Goal: Task Accomplishment & Management: Use online tool/utility

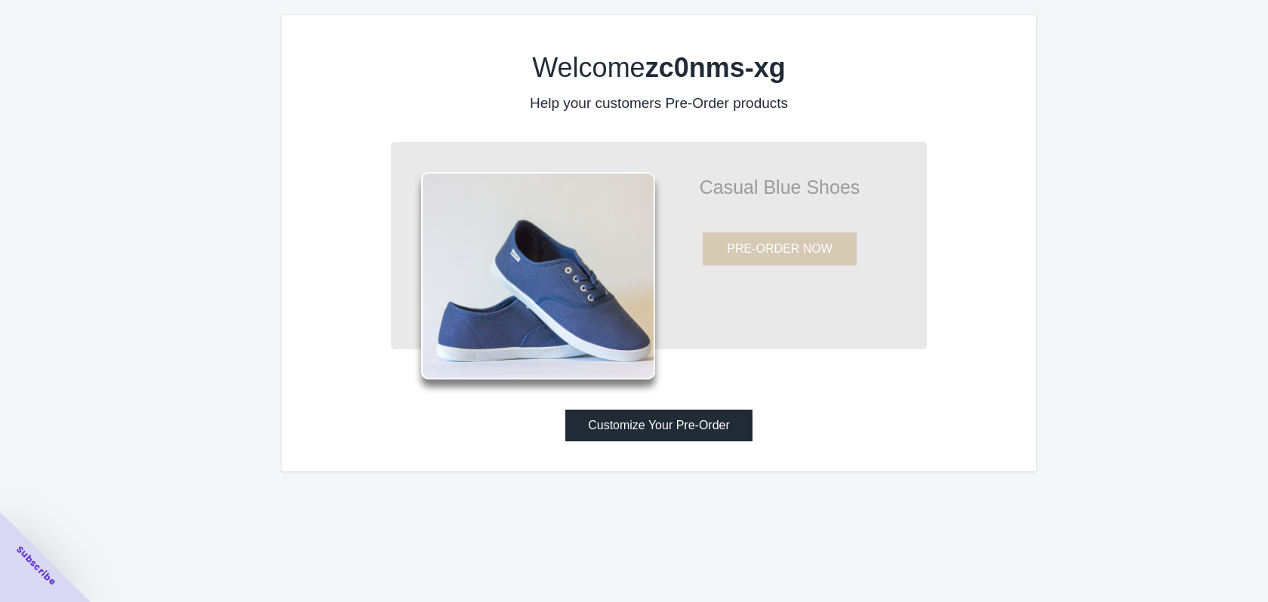
click at [652, 442] on button "Customize Your Pre-Order" at bounding box center [658, 426] width 187 height 32
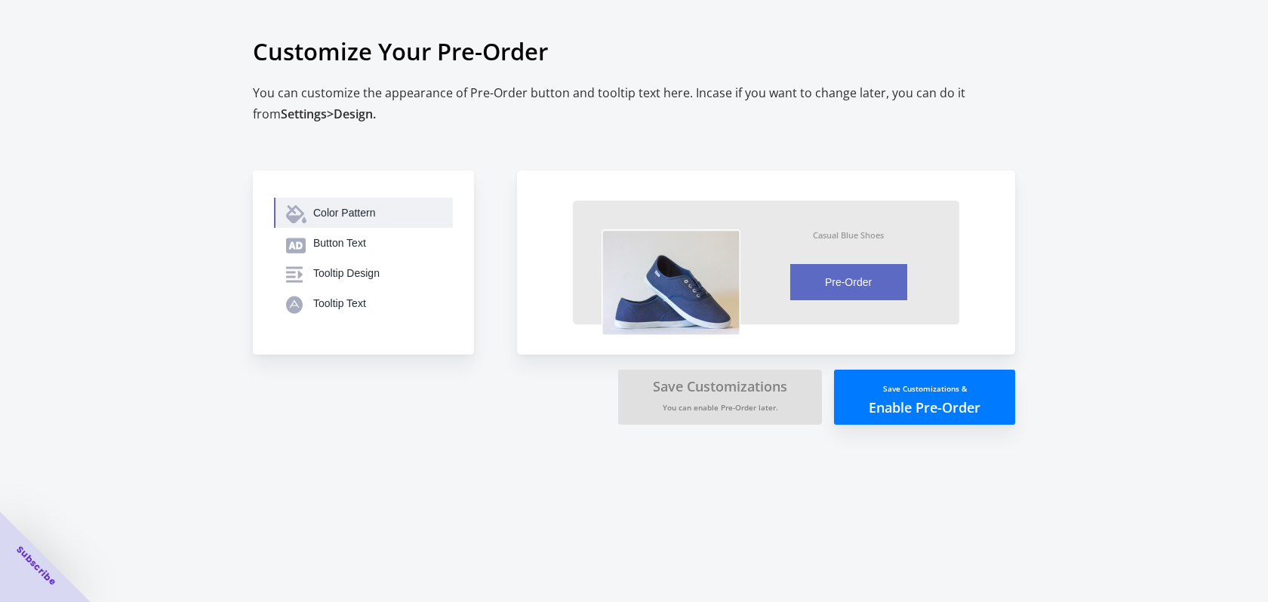
click at [321, 215] on div "Color Pattern" at bounding box center [377, 212] width 128 height 15
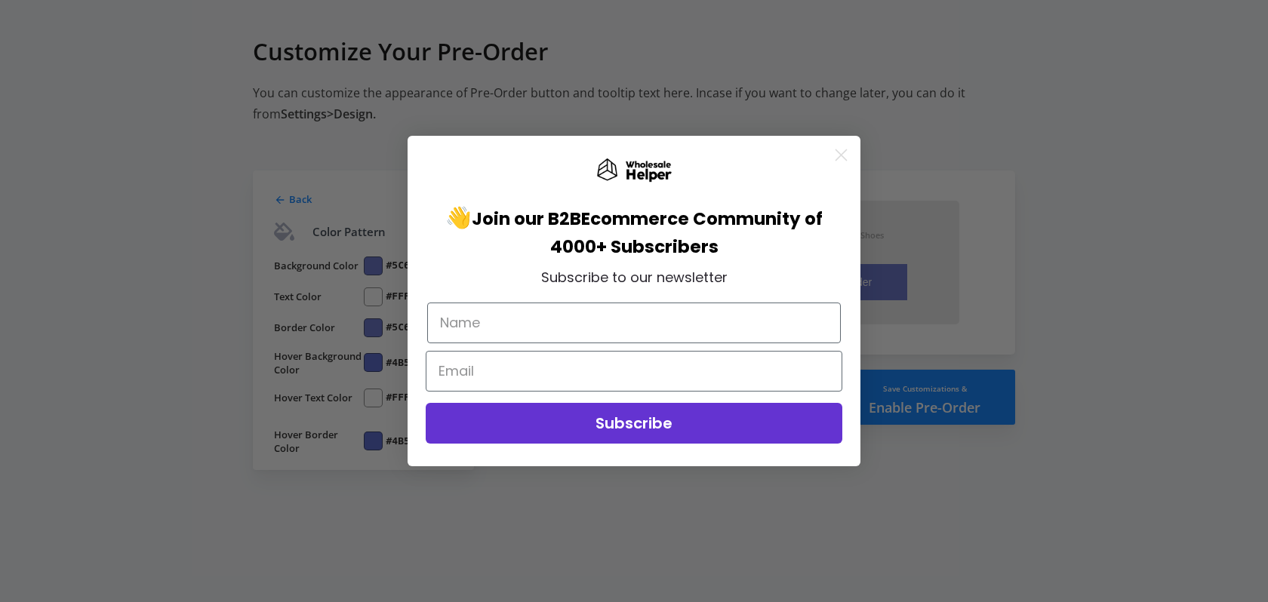
drag, startPoint x: 829, startPoint y: 162, endPoint x: 840, endPoint y: 155, distance: 12.6
click at [830, 161] on icon "Close dialog" at bounding box center [841, 155] width 26 height 26
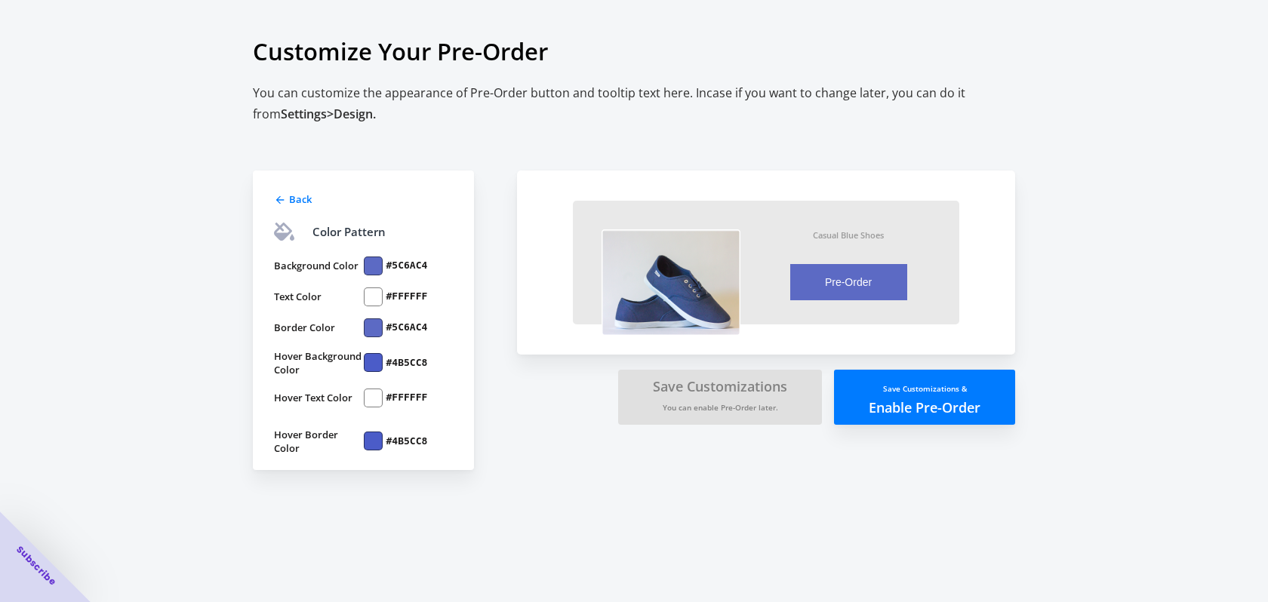
click at [840, 179] on circle "Close dialog" at bounding box center [841, 191] width 25 height 25
click at [377, 262] on div at bounding box center [373, 266] width 19 height 19
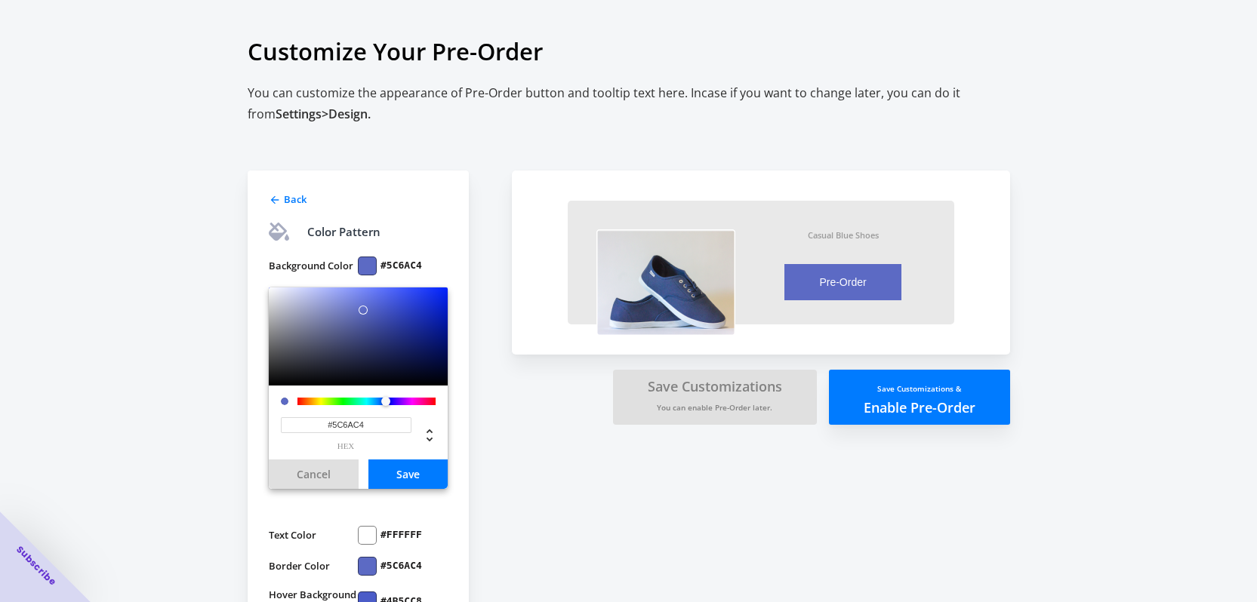
click at [386, 267] on label "#5C6AC4" at bounding box center [401, 266] width 42 height 14
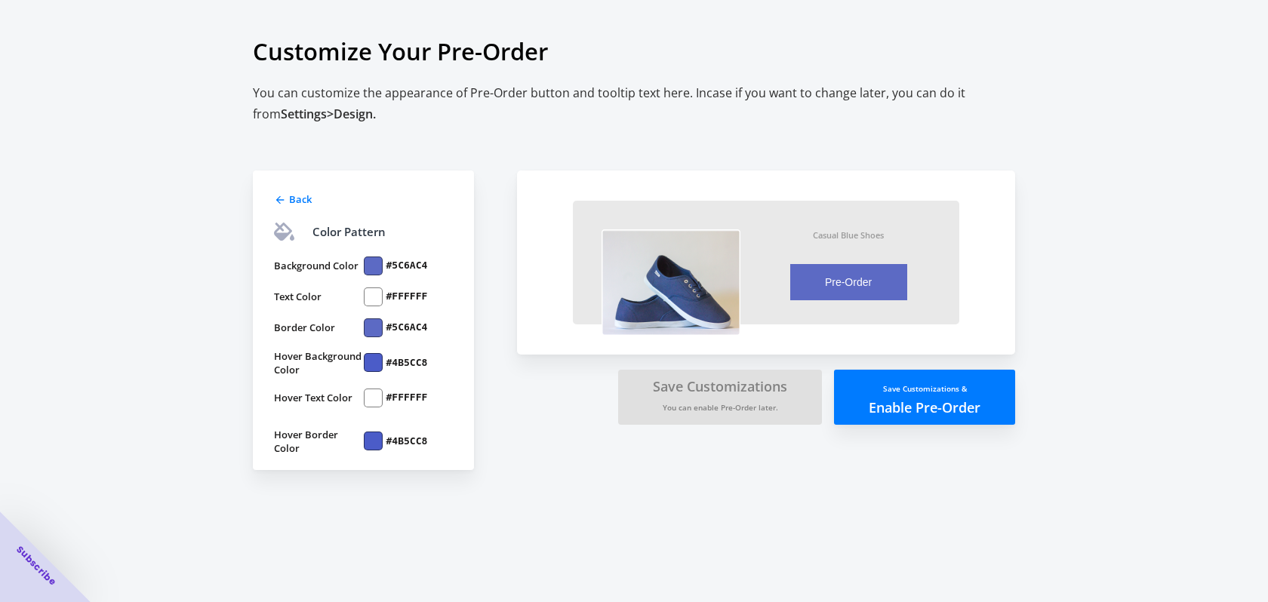
click at [376, 258] on div at bounding box center [373, 266] width 19 height 19
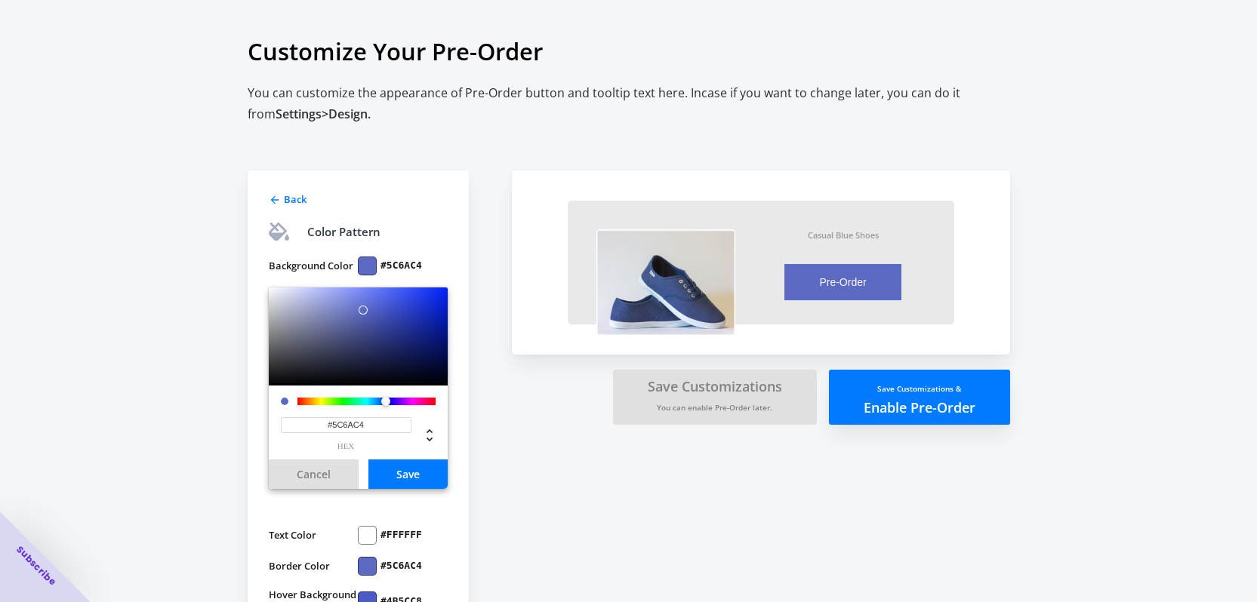
click at [355, 432] on input "#5C6AC4" at bounding box center [346, 425] width 131 height 16
paste input "8B181D"
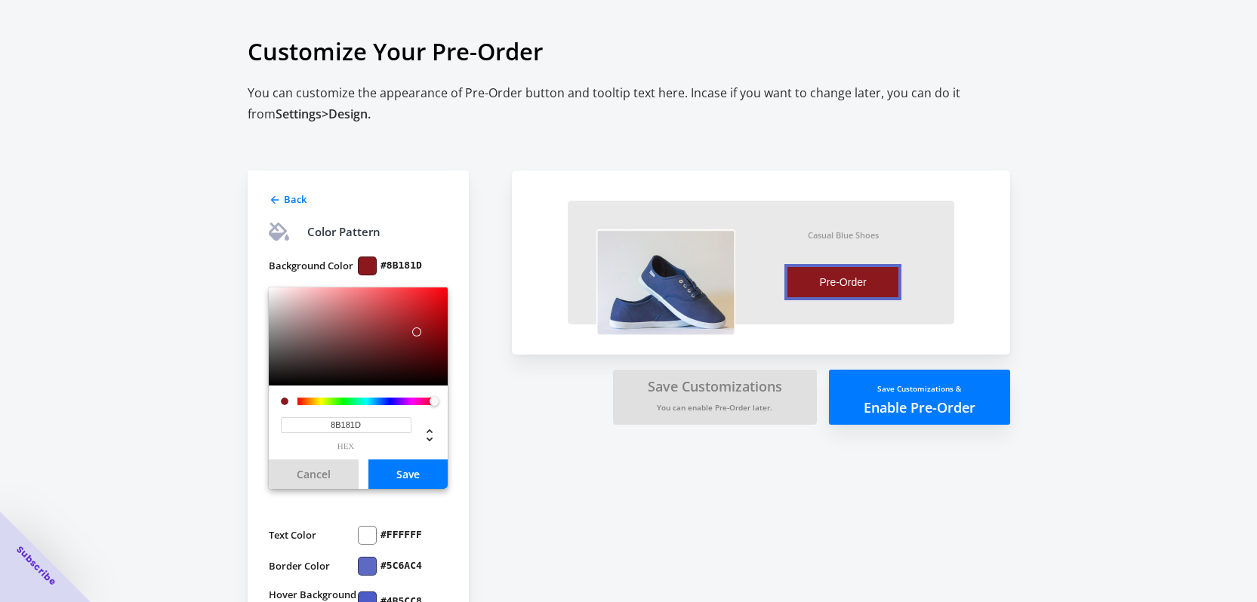
type input "#8B181D"
click at [394, 475] on button "Save" at bounding box center [407, 474] width 79 height 29
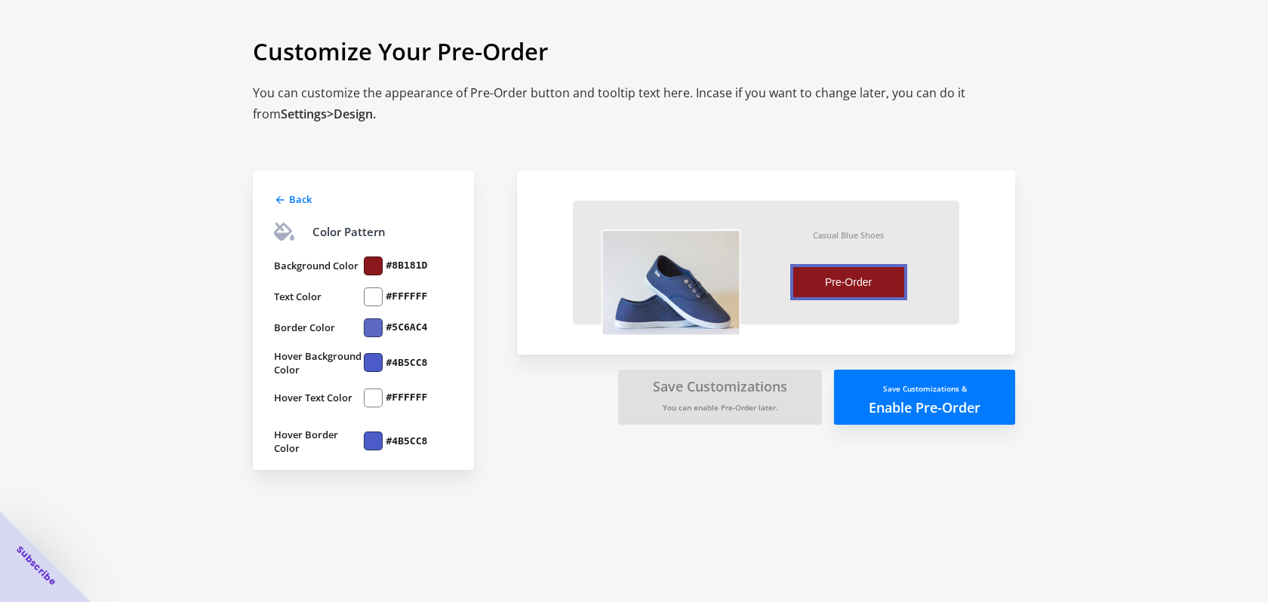
click at [512, 437] on div "Back Color Pattern Background Color #8B181D Text Color #FFFFFF Border Color #5C…" at bounding box center [626, 290] width 777 height 360
click at [669, 312] on img at bounding box center [670, 282] width 139 height 106
click at [371, 328] on div at bounding box center [373, 327] width 19 height 19
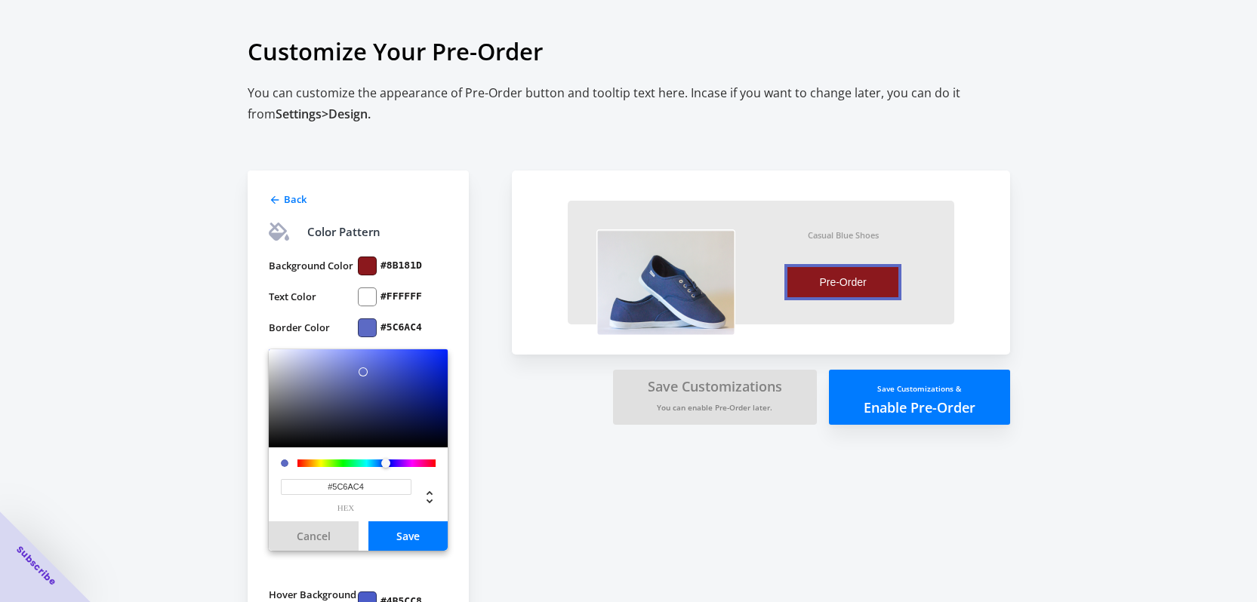
click at [343, 490] on input "#5C6AC4" at bounding box center [346, 487] width 131 height 16
paste input "8B181D"
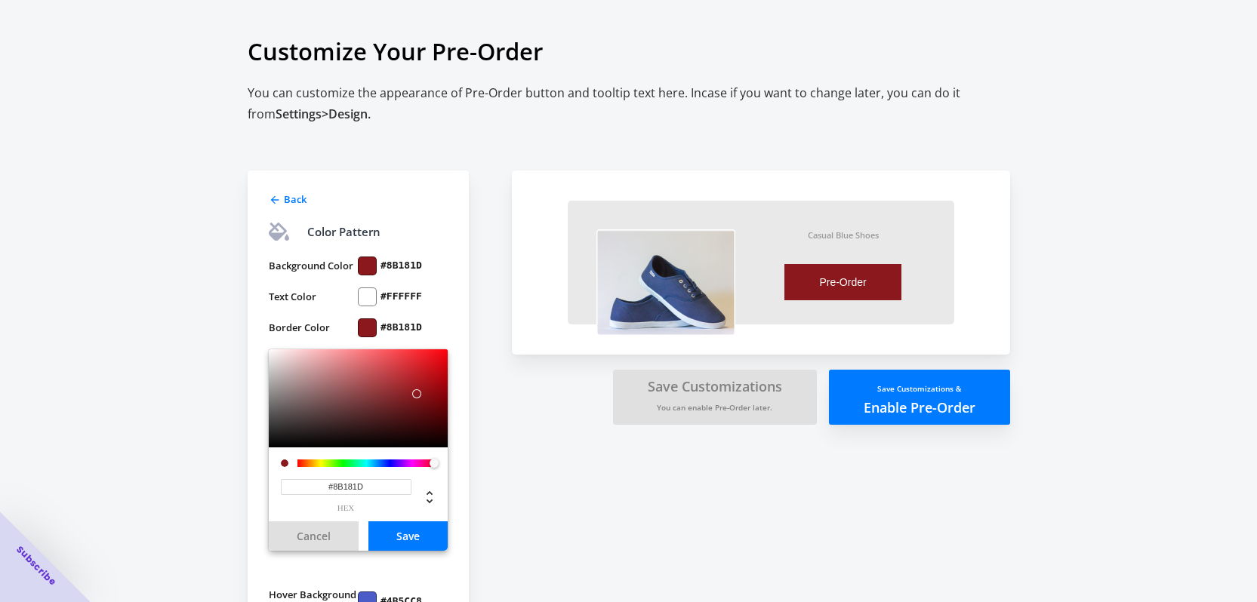
click at [537, 479] on div "Back Color Pattern Background Color #8B181D Text Color #FFFFFF Border Color #8B…" at bounding box center [620, 409] width 777 height 598
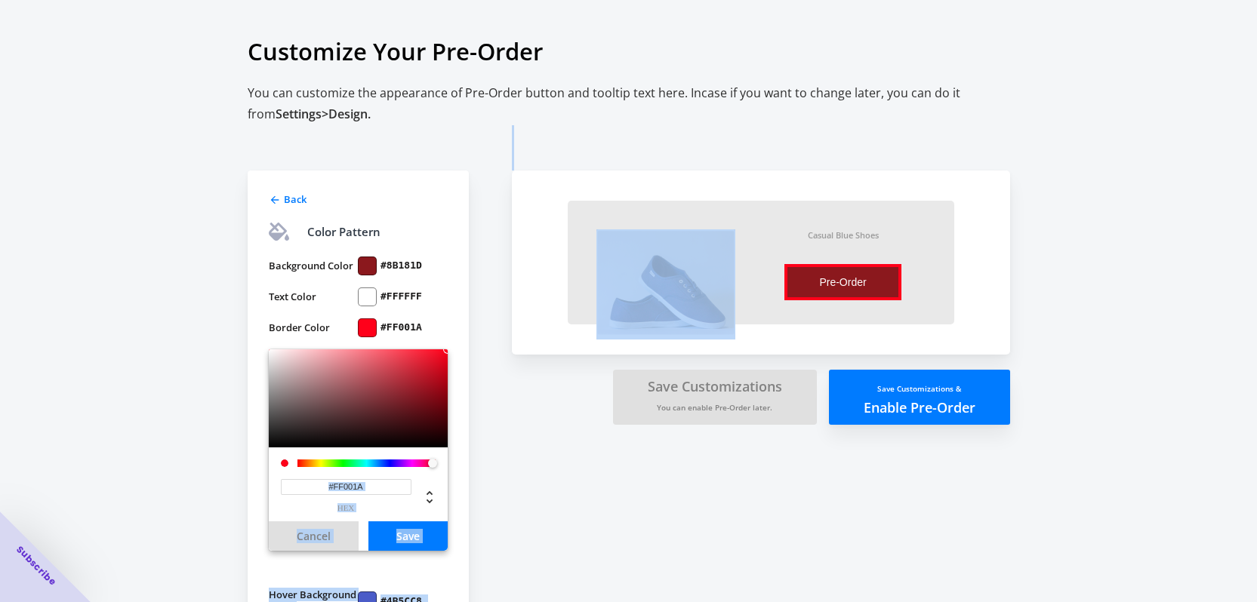
drag, startPoint x: 348, startPoint y: 422, endPoint x: 511, endPoint y: 274, distance: 220.1
click at [511, 274] on div "Back Color Pattern Background Color #8B181D Text Color #FFFFFF Border Color #FF…" at bounding box center [620, 409] width 777 height 598
click at [378, 500] on div "#FF001A hex" at bounding box center [346, 495] width 131 height 33
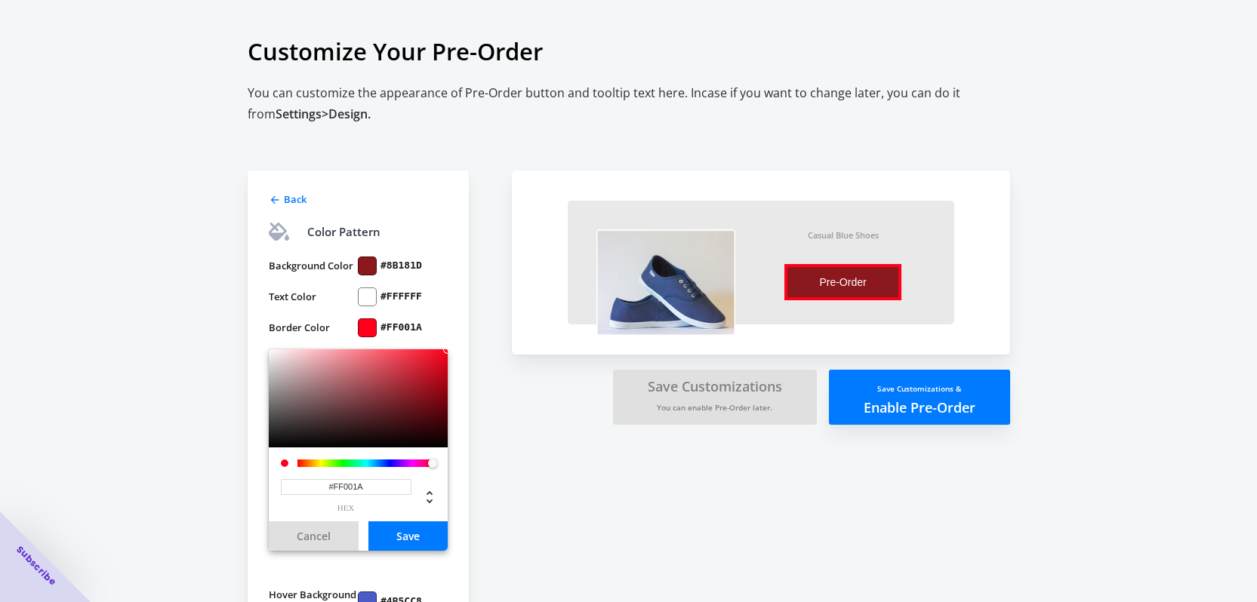
click at [380, 489] on input "#FF001A" at bounding box center [346, 487] width 131 height 16
paste input "8B181D"
type input "#8B181D"
click at [400, 532] on button "Save" at bounding box center [407, 535] width 79 height 29
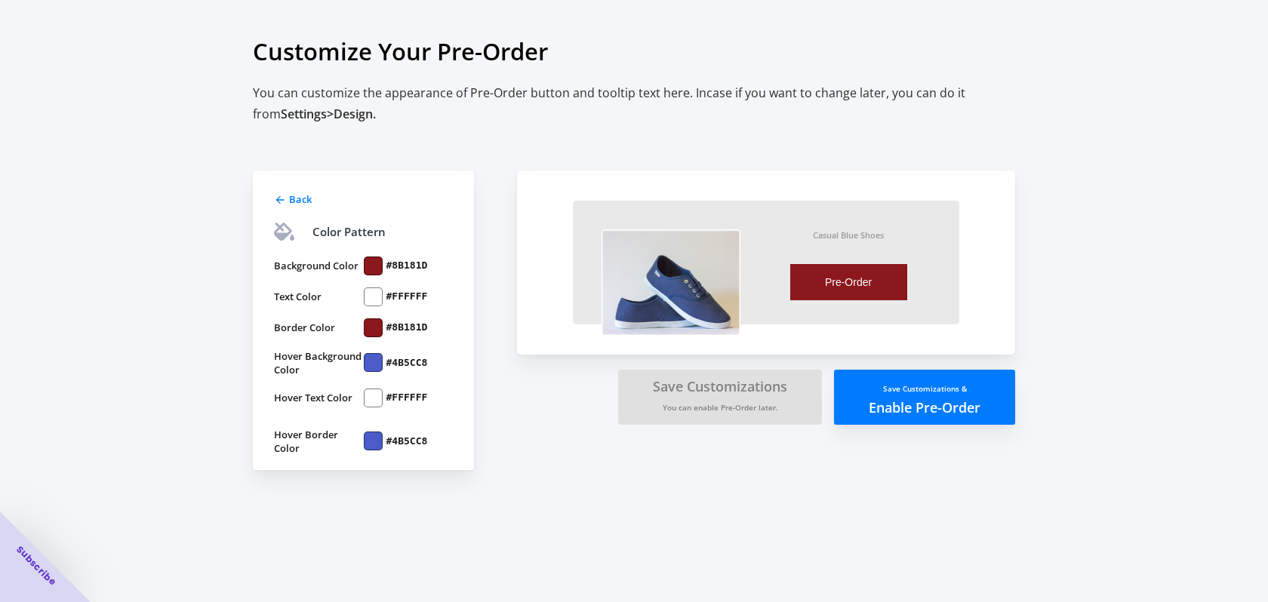
click at [368, 362] on div at bounding box center [373, 362] width 19 height 19
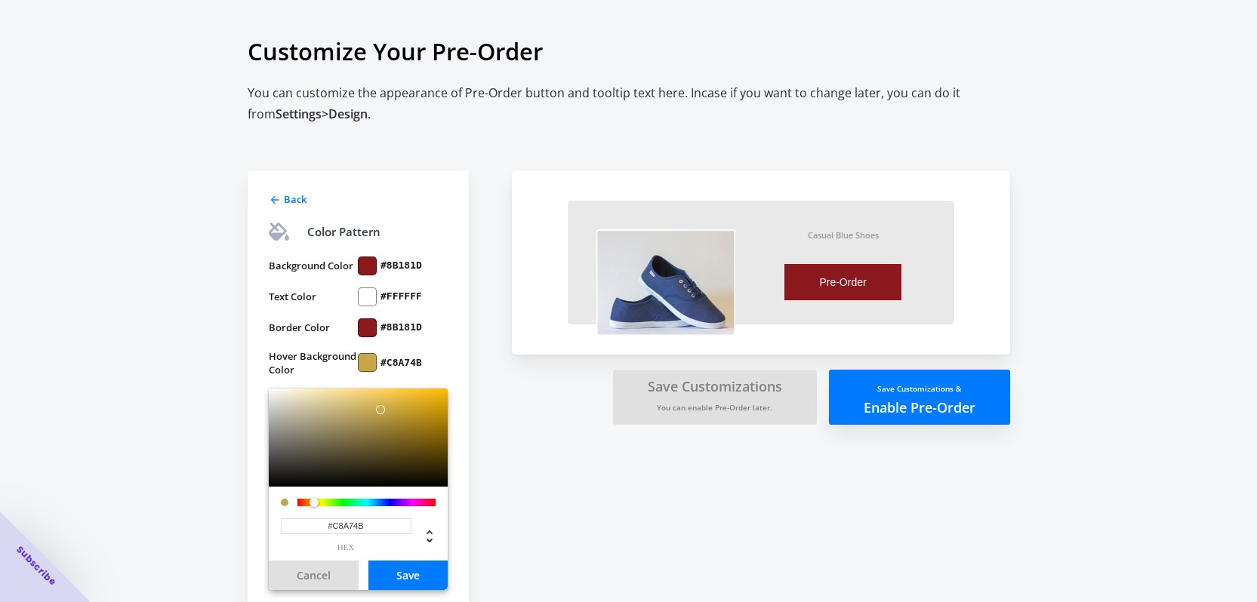
drag, startPoint x: 359, startPoint y: 501, endPoint x: 314, endPoint y: 506, distance: 45.5
click at [314, 506] on div at bounding box center [366, 503] width 138 height 8
drag, startPoint x: 386, startPoint y: 416, endPoint x: 423, endPoint y: 372, distance: 57.3
click at [426, 389] on div at bounding box center [358, 438] width 179 height 98
drag, startPoint x: 359, startPoint y: 435, endPoint x: 641, endPoint y: 299, distance: 313.2
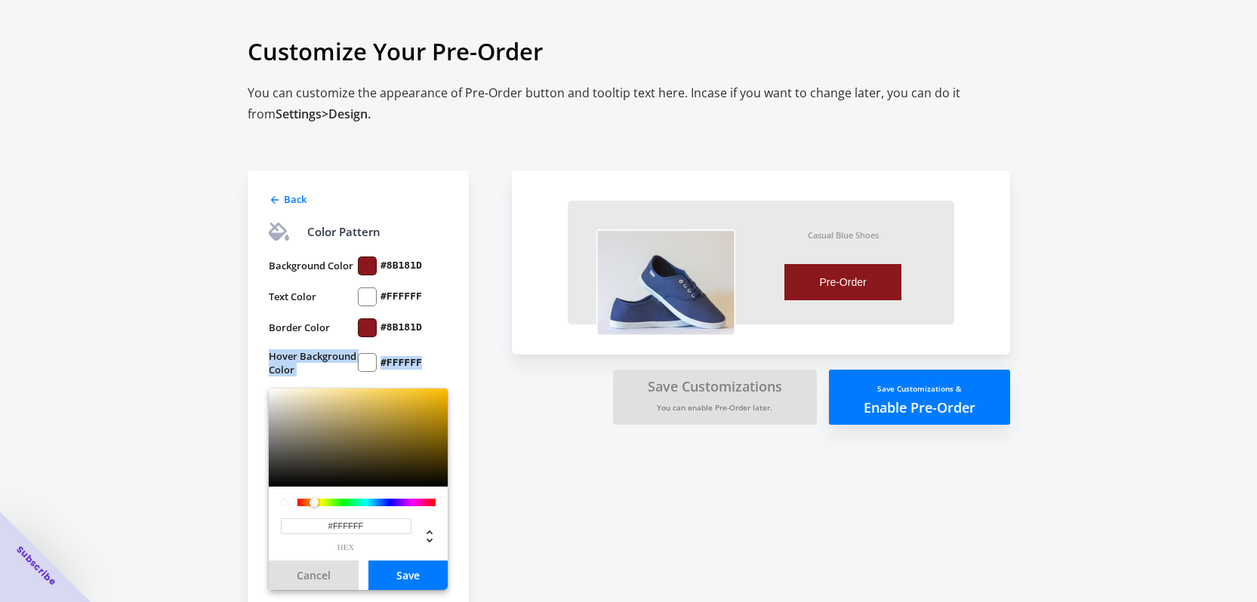
click at [258, 349] on div "Back Color Pattern Background Color #8B181D Text Color #FFFFFF Border Color #8B…" at bounding box center [358, 440] width 221 height 538
click at [366, 528] on input "#000000" at bounding box center [346, 526] width 131 height 16
click at [388, 525] on input "#000000" at bounding box center [346, 526] width 131 height 16
paste input "8B181D"
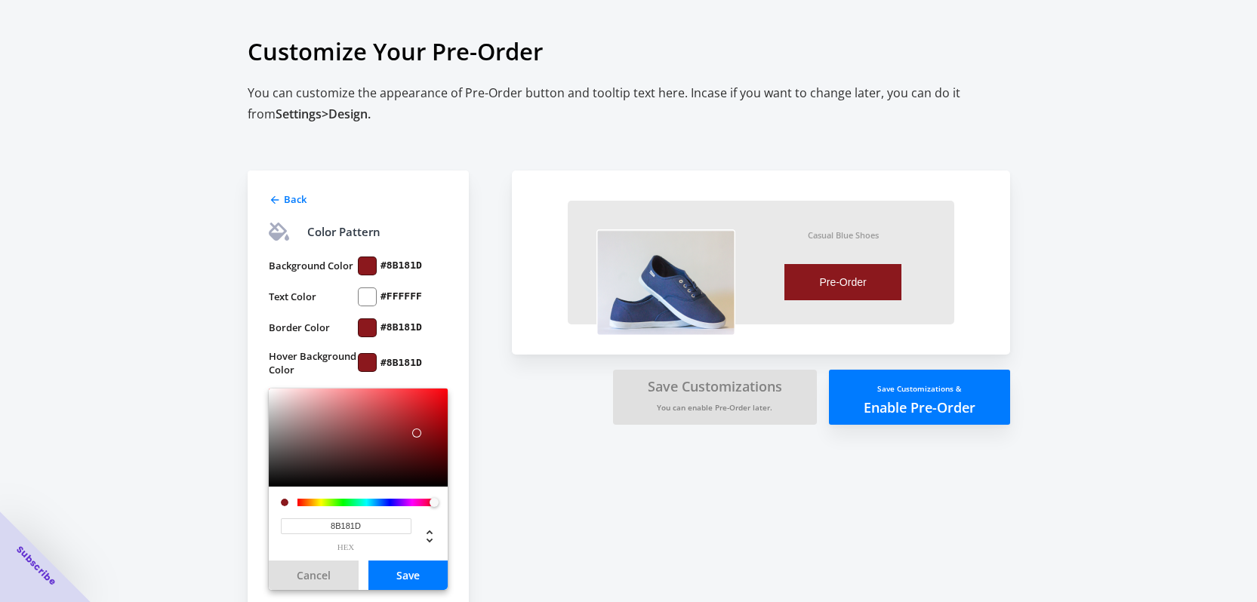
type input "#8B181D"
click at [398, 570] on button "Save" at bounding box center [407, 575] width 79 height 29
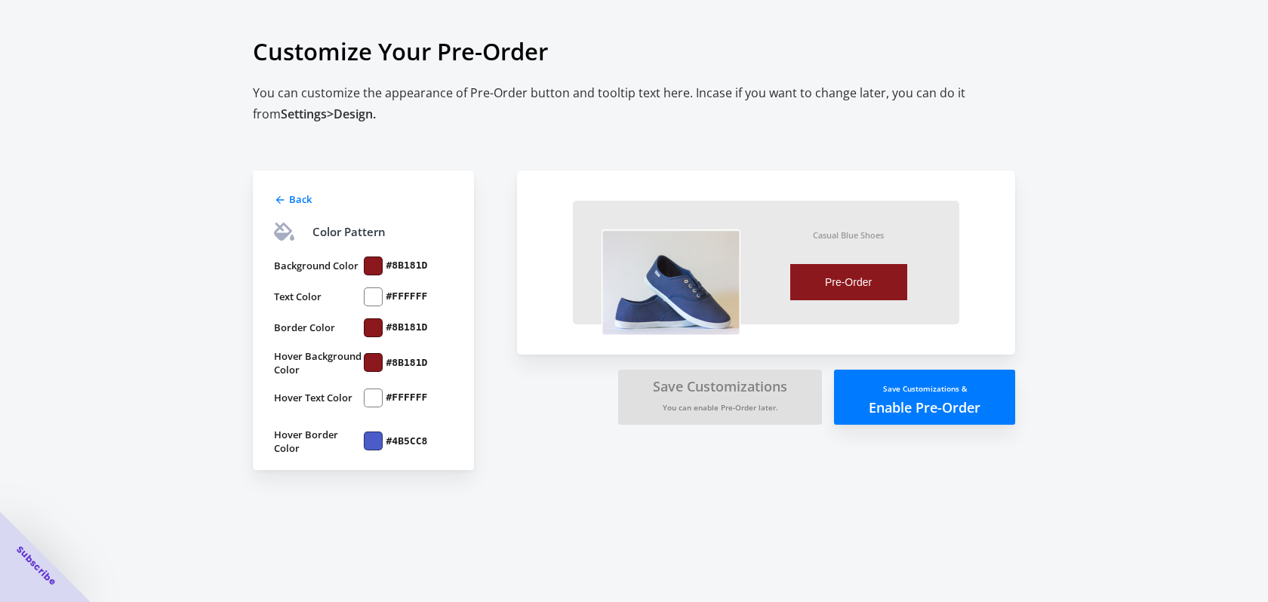
click at [369, 444] on div at bounding box center [373, 441] width 19 height 19
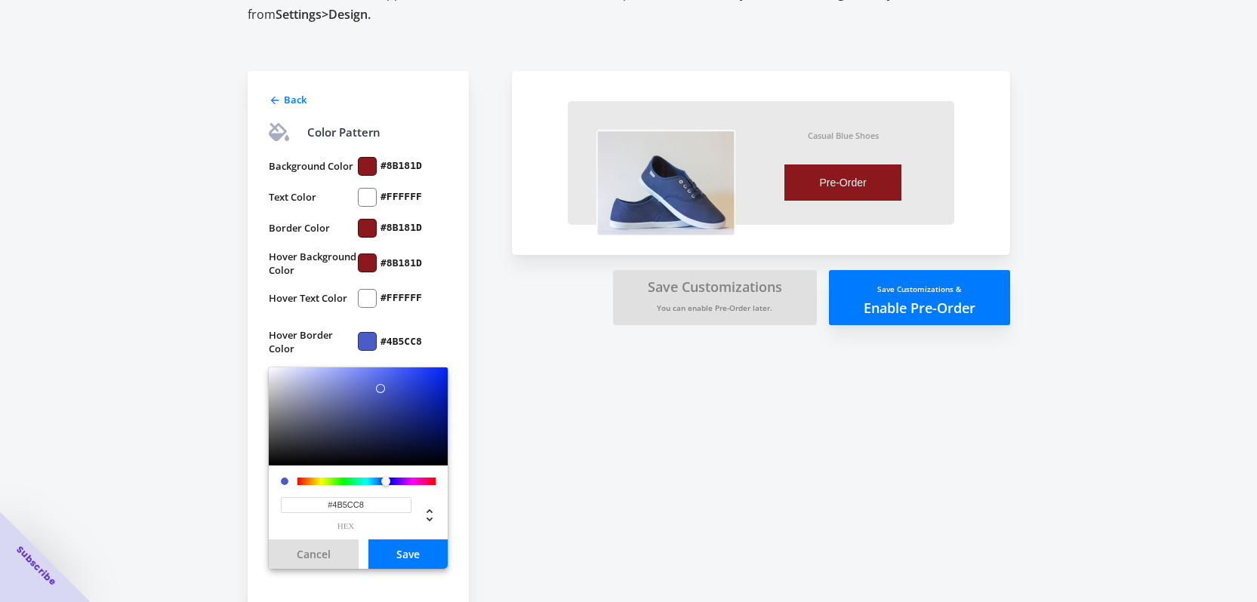
scroll to position [127, 0]
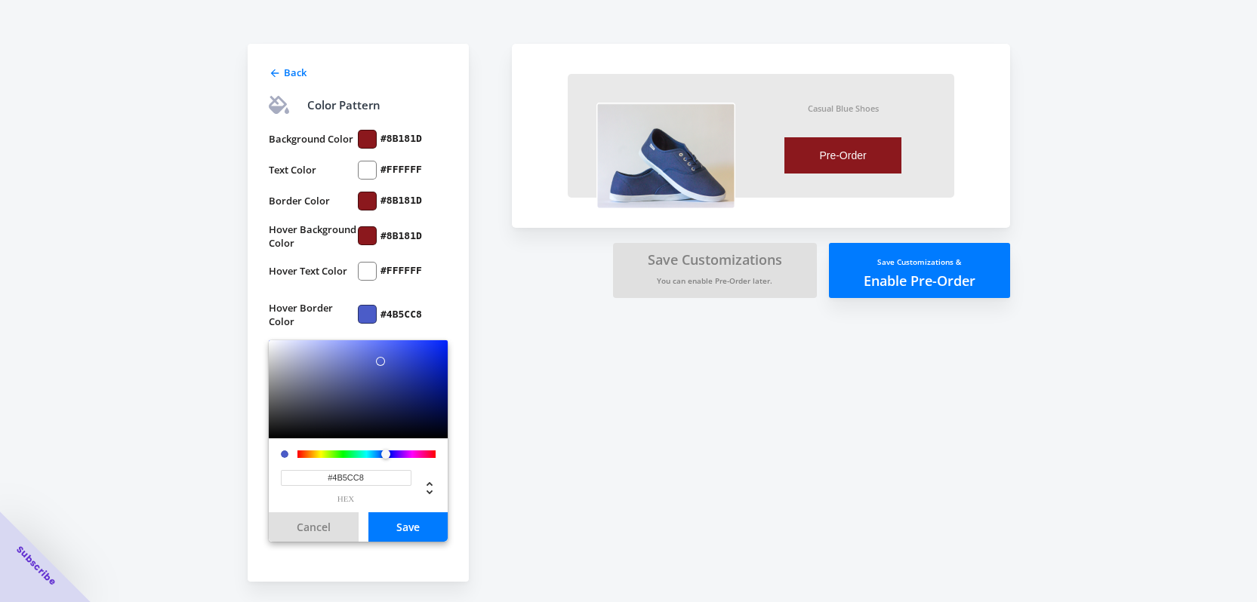
click at [374, 475] on input "#4B5CC8" at bounding box center [346, 478] width 131 height 16
paste input "8B181D"
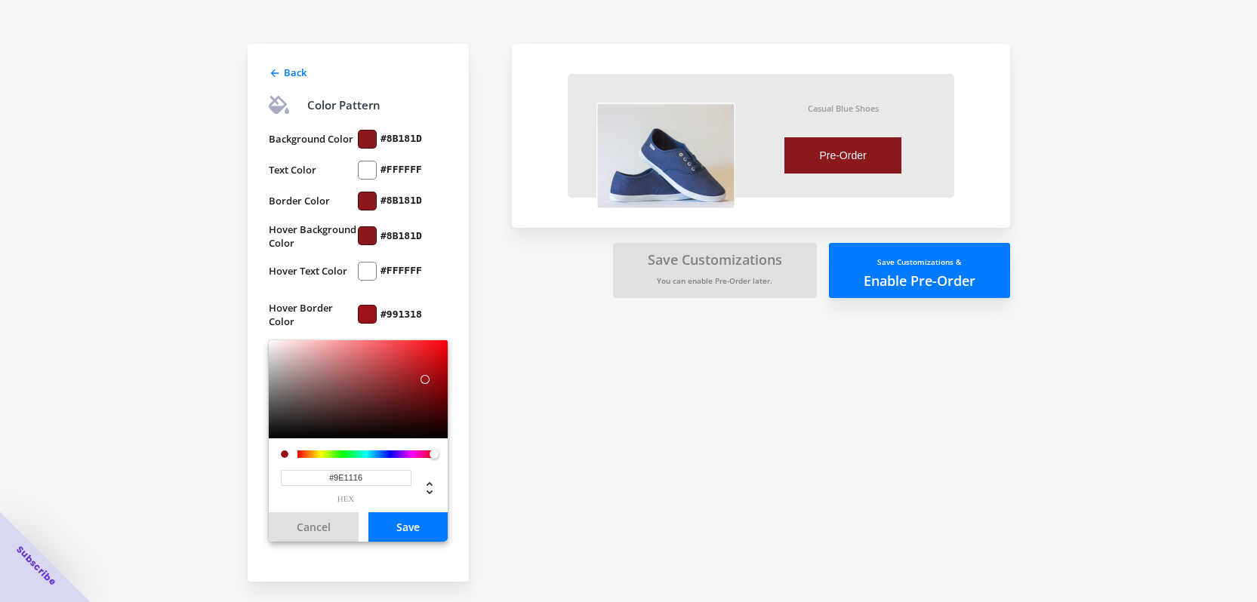
click at [429, 377] on div at bounding box center [358, 389] width 179 height 98
type input "#A4050B"
drag, startPoint x: 433, startPoint y: 384, endPoint x: 695, endPoint y: 246, distance: 296.1
click at [442, 379] on div at bounding box center [444, 383] width 9 height 9
click at [386, 530] on button "Save" at bounding box center [407, 526] width 79 height 29
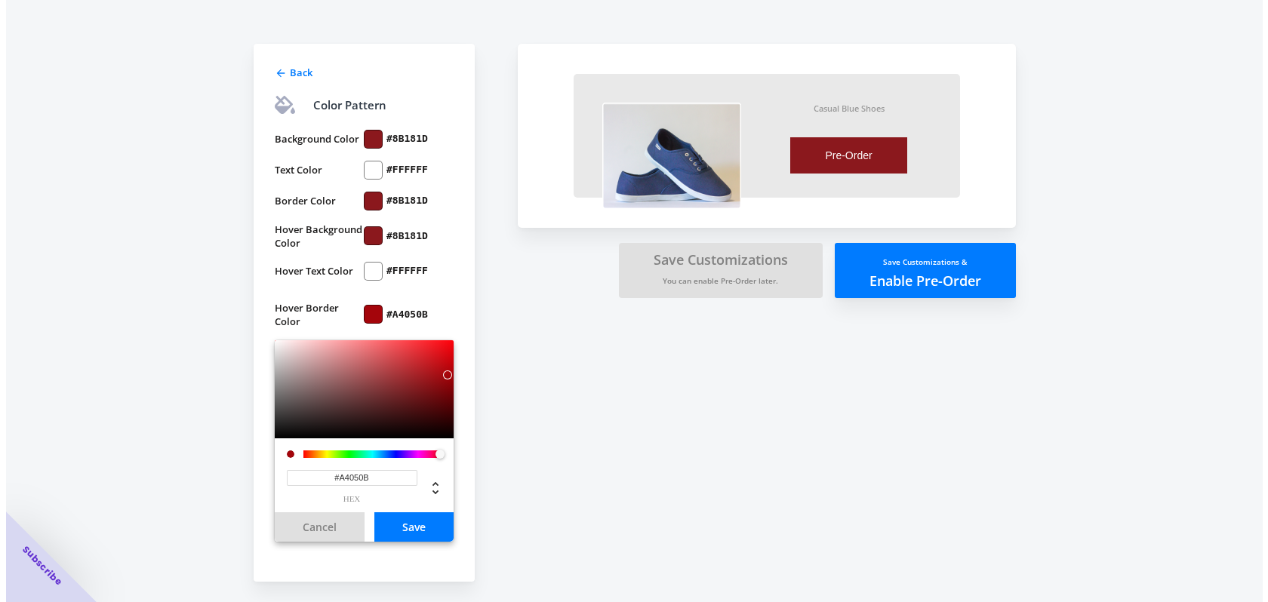
scroll to position [0, 0]
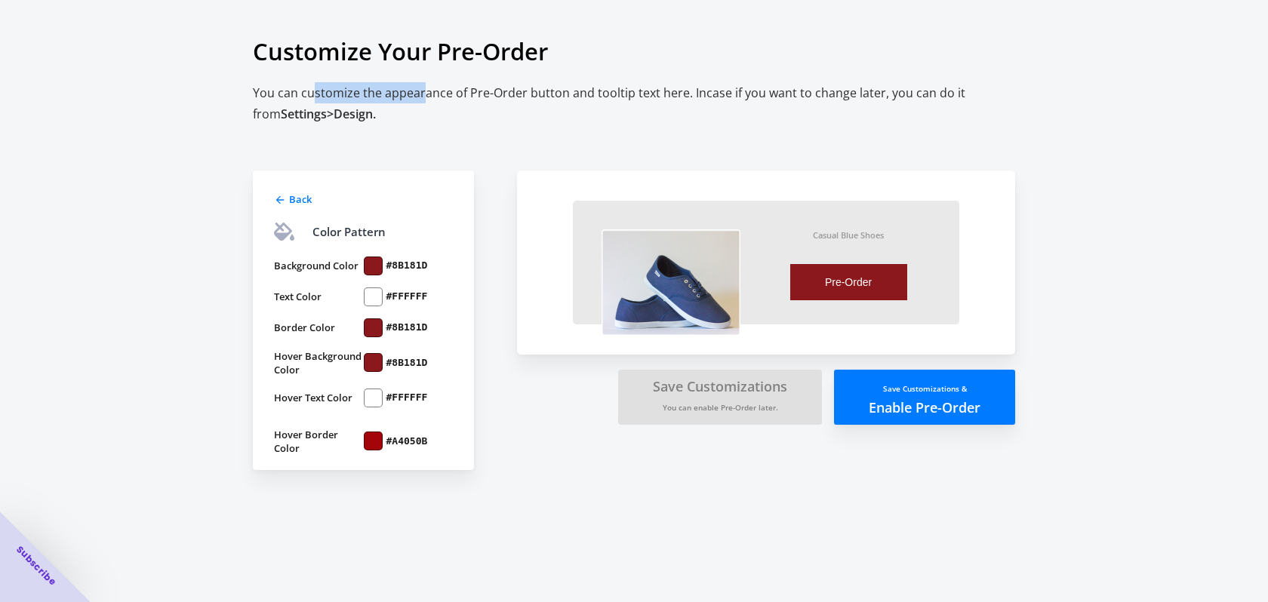
drag, startPoint x: 311, startPoint y: 94, endPoint x: 473, endPoint y: 93, distance: 162.3
click at [437, 89] on h2 "You can customize the appearance of Pre-Order button and tooltip text here. Inc…" at bounding box center [634, 103] width 762 height 43
click at [476, 94] on h2 "You can customize the appearance of Pre-Order button and tooltip text here. Inc…" at bounding box center [634, 103] width 762 height 43
click at [899, 382] on button "Save Customizations & Enable Pre-Order" at bounding box center [924, 397] width 181 height 55
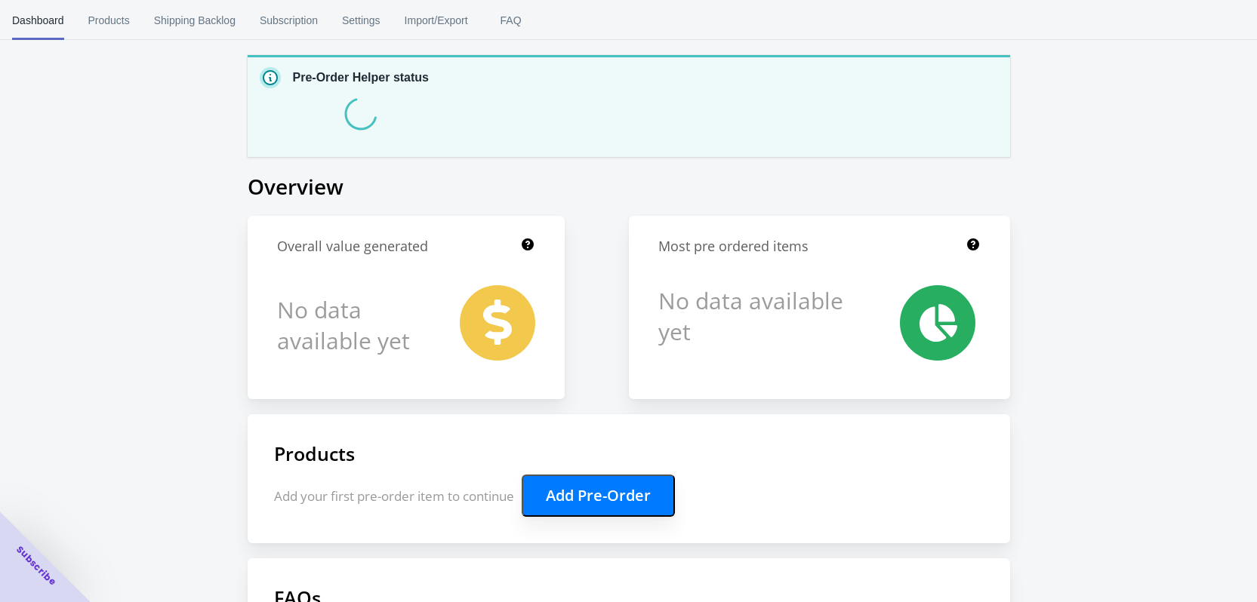
drag, startPoint x: 346, startPoint y: 78, endPoint x: 400, endPoint y: 80, distance: 54.4
click at [385, 79] on p "Pre-Order Helper status" at bounding box center [361, 78] width 137 height 18
click at [407, 82] on p "Pre-Order Helper status" at bounding box center [361, 78] width 137 height 18
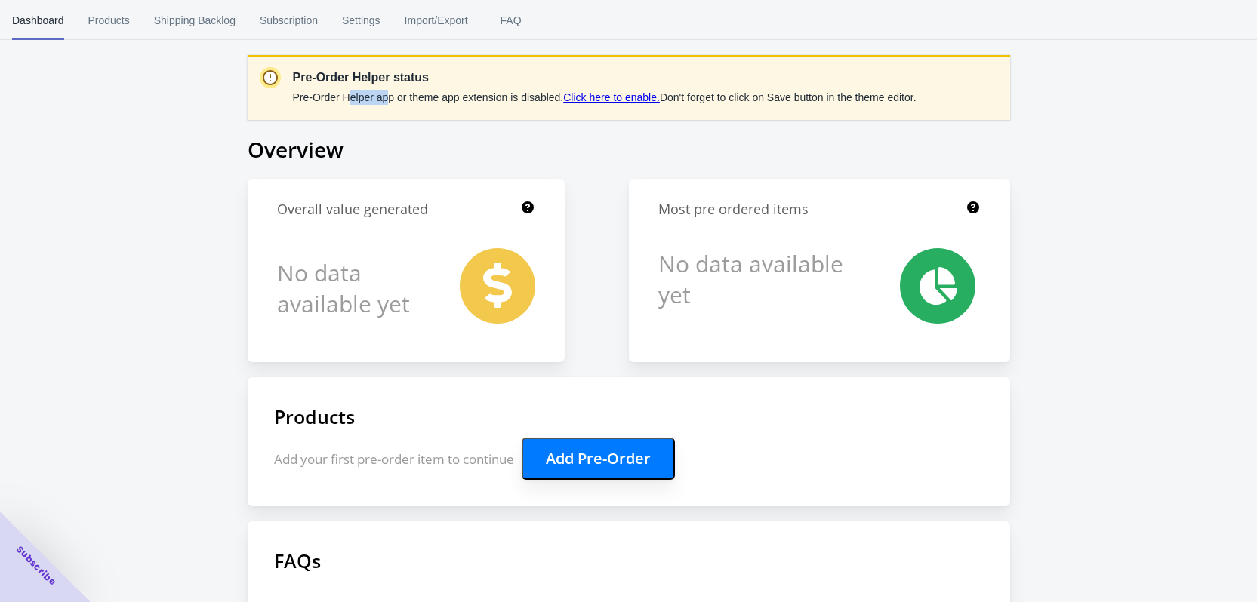
click at [389, 92] on span "Pre-Order Helper app or theme app extension is disabled." at bounding box center [428, 97] width 271 height 12
click at [618, 96] on link "Click here to enable." at bounding box center [611, 97] width 97 height 12
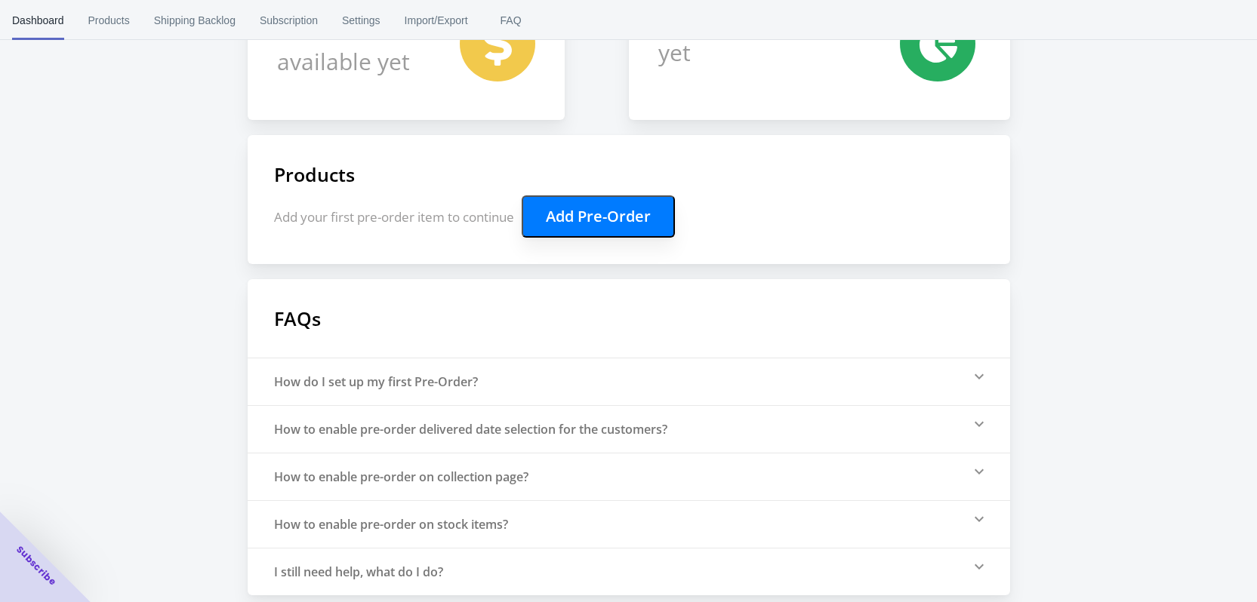
scroll to position [251, 0]
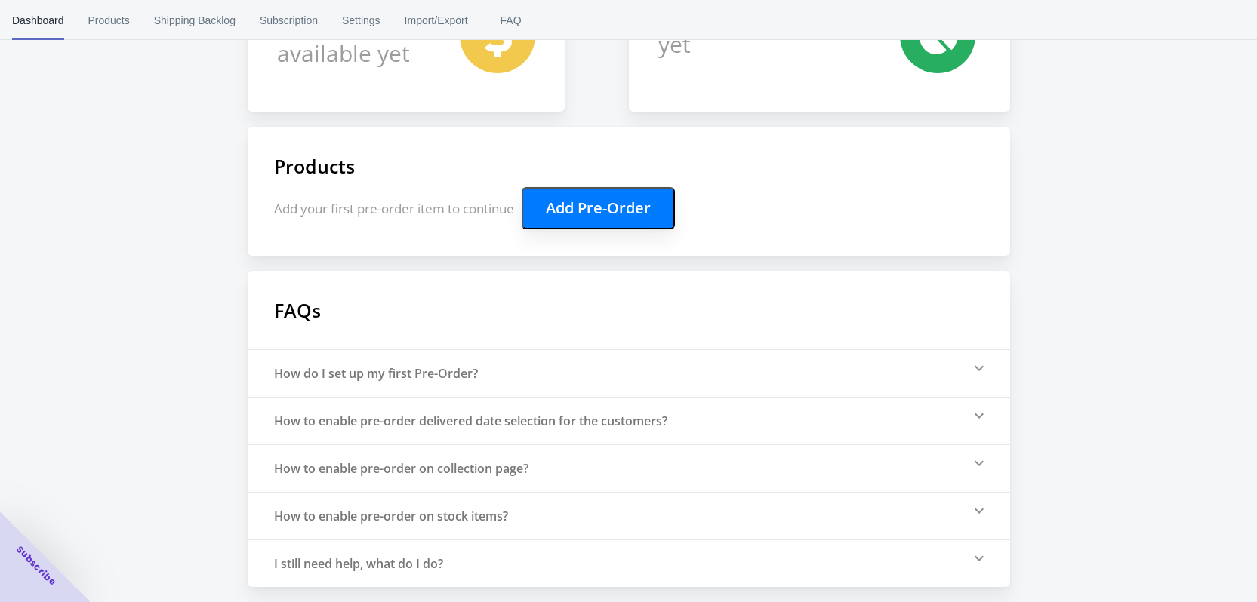
click at [586, 203] on button "Add Pre-Order" at bounding box center [597, 208] width 153 height 42
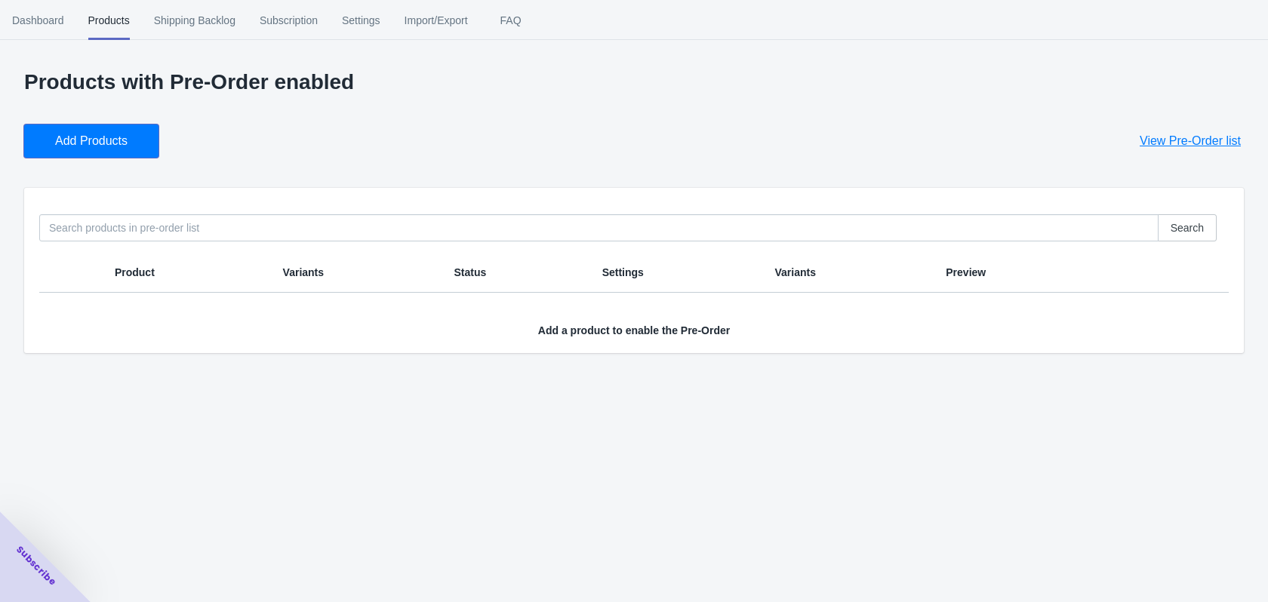
click at [109, 134] on span "Add Products" at bounding box center [91, 141] width 72 height 15
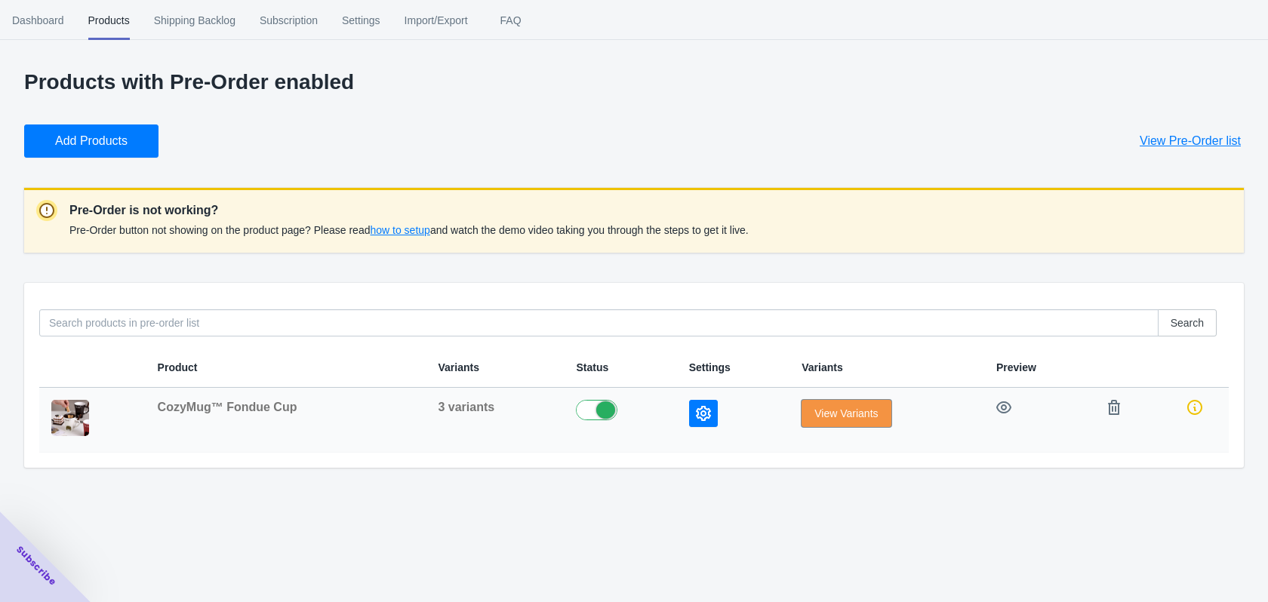
click at [850, 416] on span "View Variants" at bounding box center [845, 414] width 63 height 12
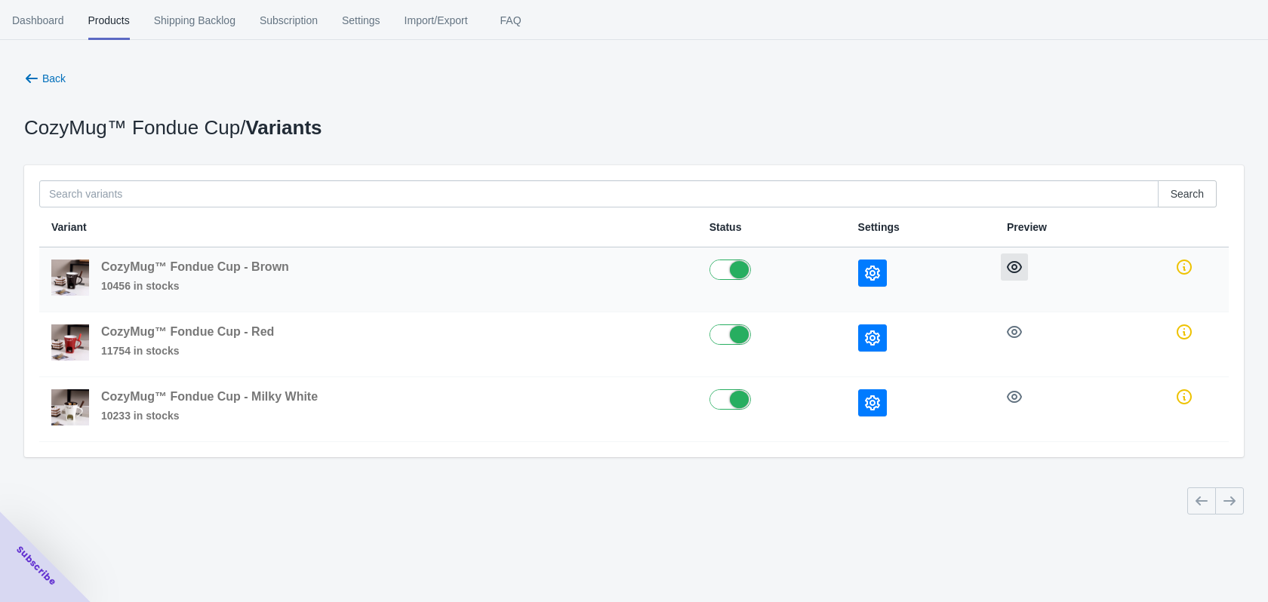
click at [1009, 264] on icon "button" at bounding box center [1014, 267] width 15 height 12
click at [54, 75] on span "Back" at bounding box center [53, 78] width 23 height 12
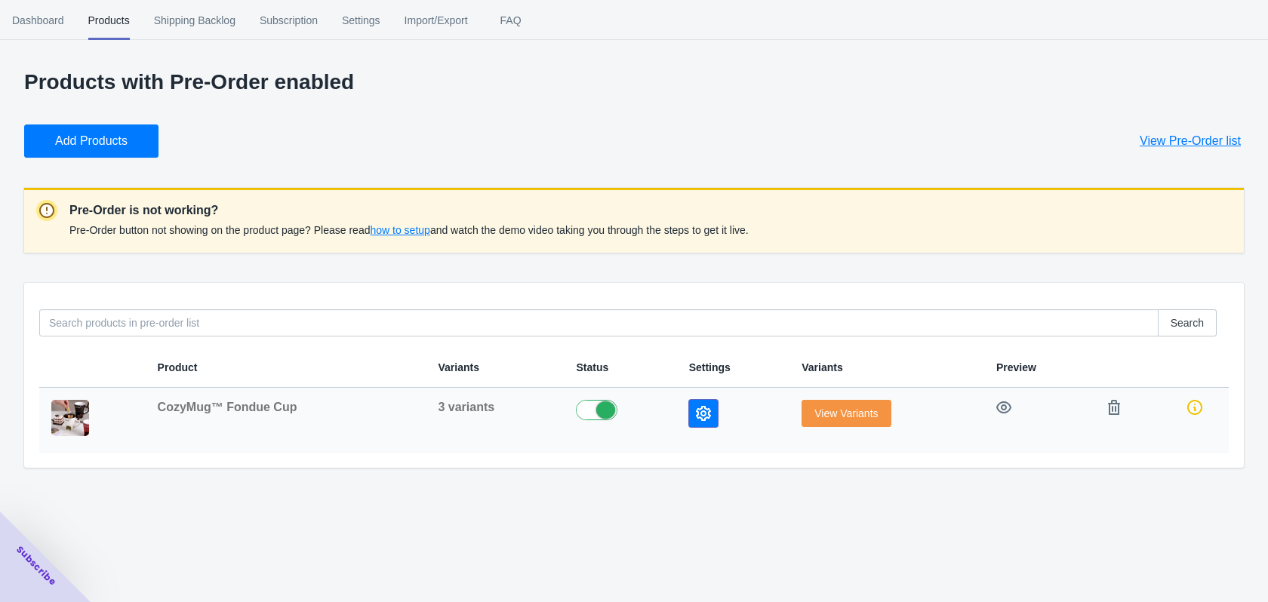
click at [700, 418] on icon "button" at bounding box center [703, 413] width 15 height 15
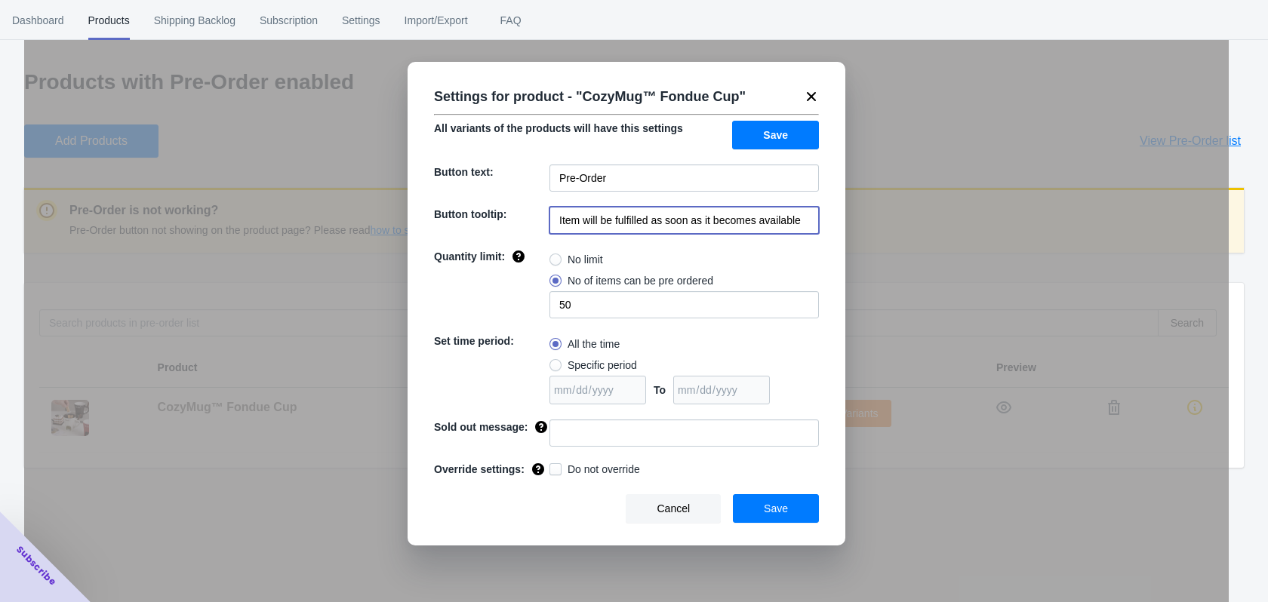
drag, startPoint x: 758, startPoint y: 217, endPoint x: 788, endPoint y: 218, distance: 29.4
click at [786, 219] on input "Item will be fulfilled as soon as it becomes available" at bounding box center [683, 220] width 269 height 27
click at [790, 217] on input "Item will be fulfilled as soon as it becomes available" at bounding box center [683, 220] width 269 height 27
click at [805, 215] on input "Item will be fulfilled as soon as it becomes available" at bounding box center [683, 220] width 269 height 27
drag, startPoint x: 805, startPoint y: 215, endPoint x: 511, endPoint y: 204, distance: 293.8
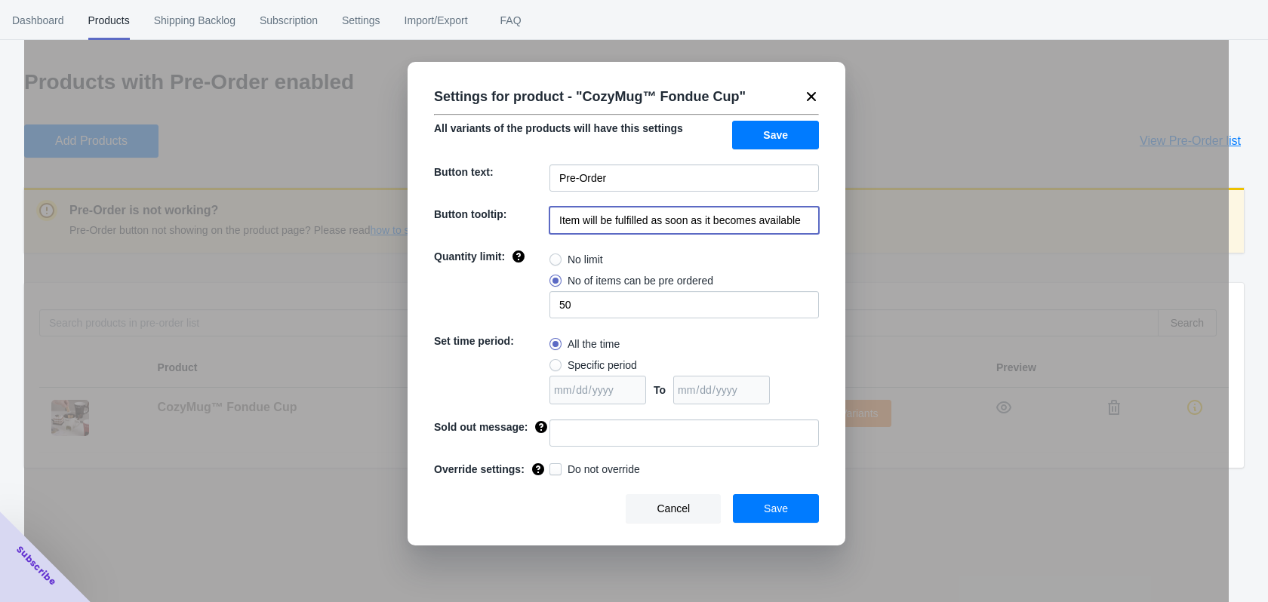
click at [511, 204] on div "Settings for product - " CozyMug™ Fondue Cup " All variants of the products wil…" at bounding box center [627, 304] width 438 height 484
type input "Items will be fulfilled the day you choose"
click at [790, 504] on button "Save" at bounding box center [776, 508] width 86 height 29
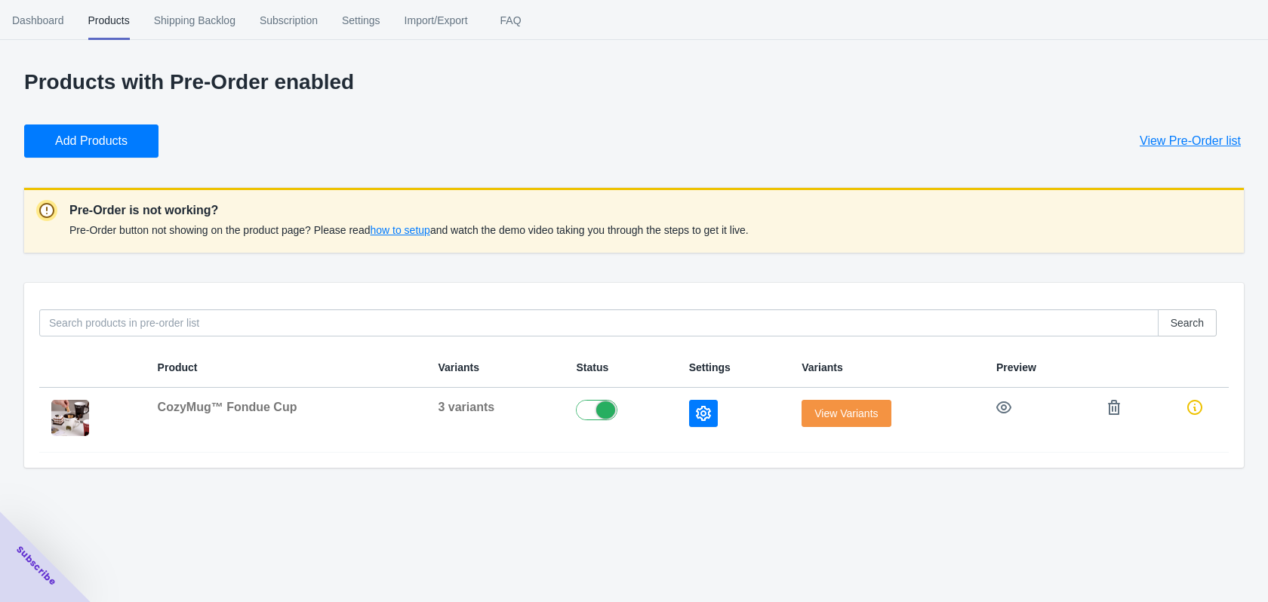
drag, startPoint x: 415, startPoint y: 232, endPoint x: 461, endPoint y: 181, distance: 68.9
click at [469, 168] on div "Products with Pre-Order enabled Add Products View Pre-Order list Pre-Order is n…" at bounding box center [634, 269] width 1220 height 398
drag, startPoint x: 142, startPoint y: 226, endPoint x: 194, endPoint y: 231, distance: 52.3
click at [194, 231] on span "Pre-Order button not showing on the product page? Please read how to setup and …" at bounding box center [408, 230] width 679 height 12
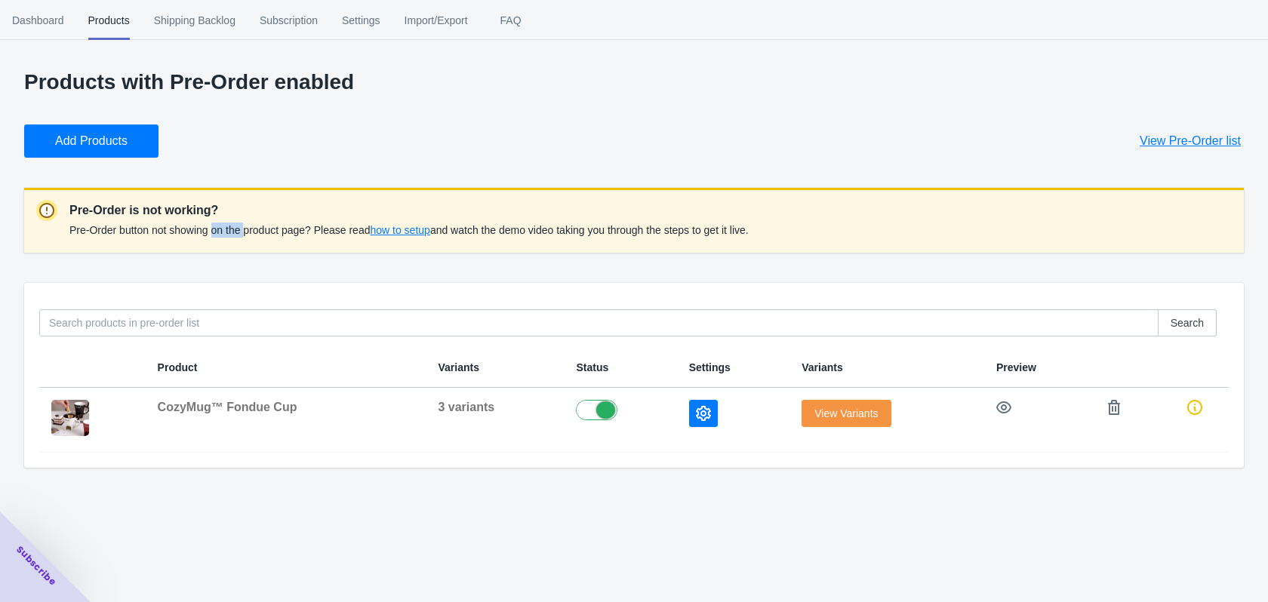
drag, startPoint x: 224, startPoint y: 228, endPoint x: 257, endPoint y: 229, distance: 33.2
click at [257, 229] on span "Pre-Order button not showing on the product page? Please read how to setup and …" at bounding box center [408, 230] width 679 height 12
click at [380, 232] on span "how to setup" at bounding box center [400, 230] width 60 height 12
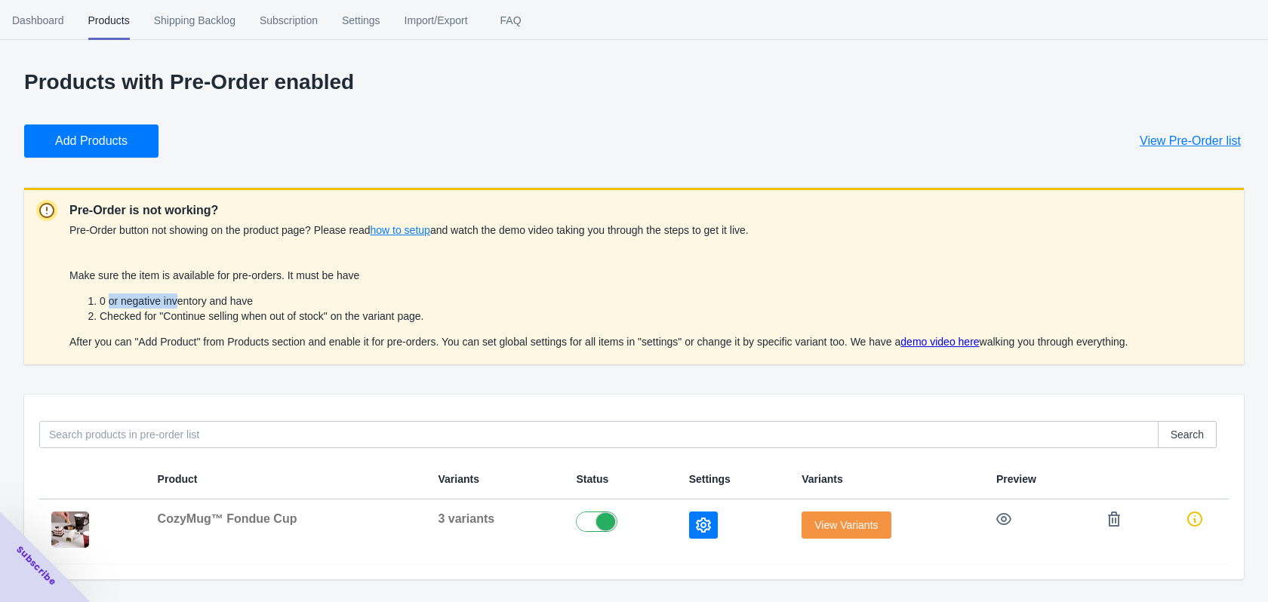
drag, startPoint x: 153, startPoint y: 295, endPoint x: 231, endPoint y: 300, distance: 77.9
click at [198, 297] on li "0 or negative inventory and have" at bounding box center [614, 301] width 1029 height 15
click at [231, 300] on li "0 or negative inventory and have" at bounding box center [614, 301] width 1029 height 15
